Goal: Find specific page/section: Find specific page/section

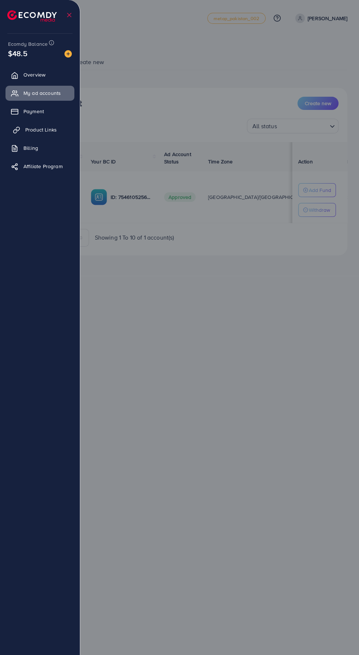
click at [49, 127] on span "Product Links" at bounding box center [41, 129] width 32 height 7
